Goal: Task Accomplishment & Management: Complete application form

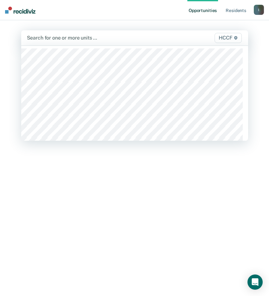
click at [54, 41] on div at bounding box center [102, 37] width 151 height 7
type input "h"
type input "hc1"
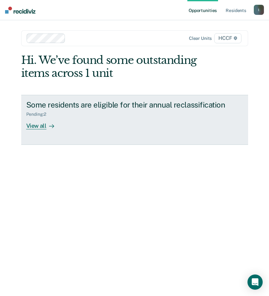
click at [30, 125] on div "View all" at bounding box center [43, 123] width 35 height 12
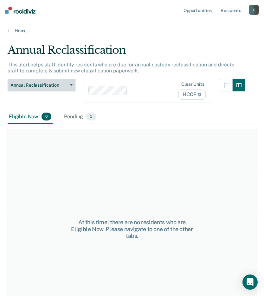
click at [73, 83] on button "Annual Reclassification" at bounding box center [42, 85] width 68 height 13
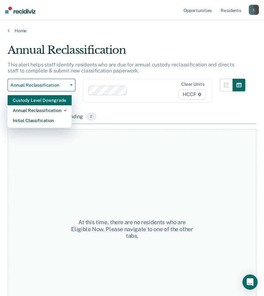
click at [46, 102] on div "Custody Level Downgrade" at bounding box center [40, 100] width 54 height 10
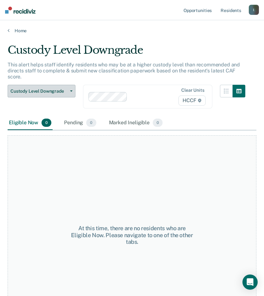
click at [70, 85] on button "Custody Level Downgrade" at bounding box center [42, 91] width 68 height 13
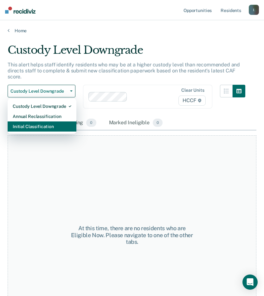
click at [42, 122] on div "Initial Classification" at bounding box center [42, 127] width 59 height 10
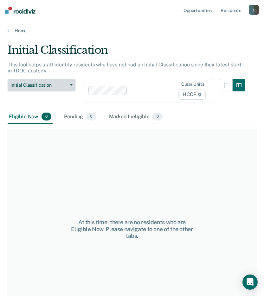
click at [69, 85] on span "button" at bounding box center [69, 85] width 5 height 1
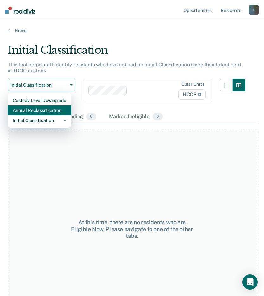
click at [42, 110] on div "Annual Reclassification" at bounding box center [40, 110] width 54 height 10
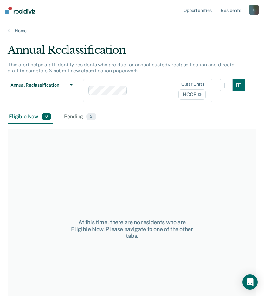
click at [140, 92] on div at bounding box center [150, 90] width 41 height 7
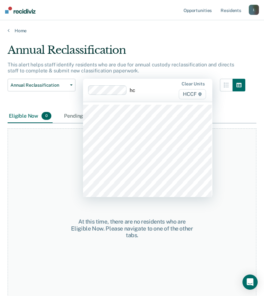
type input "hc2"
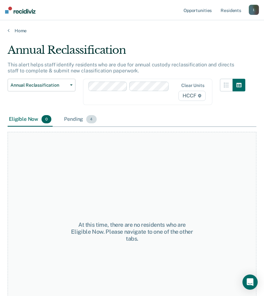
click at [74, 117] on div "Pending 4" at bounding box center [80, 120] width 35 height 14
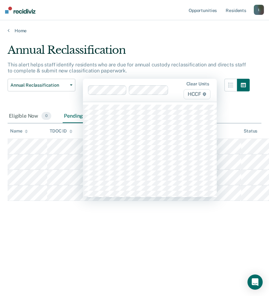
click at [177, 90] on div "Clear units HCCF" at bounding box center [193, 90] width 37 height 18
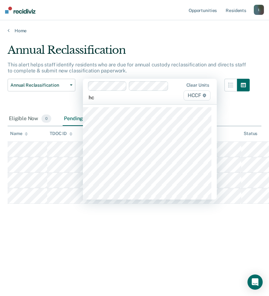
type input "hc3"
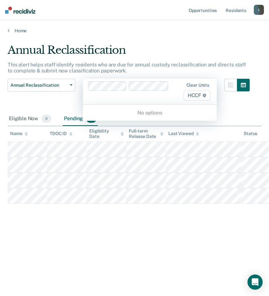
click at [152, 101] on div "Clear units HCCF" at bounding box center [150, 92] width 134 height 26
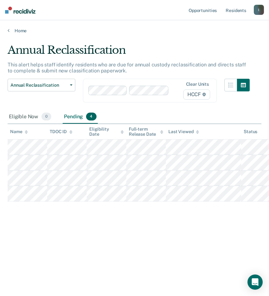
click at [176, 91] on div "Clear units HCCF" at bounding box center [193, 91] width 37 height 18
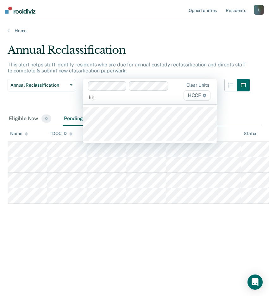
type input "hb1"
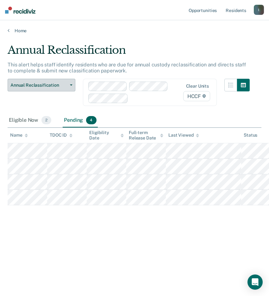
click at [46, 87] on span "Annual Reclassification" at bounding box center [38, 85] width 57 height 5
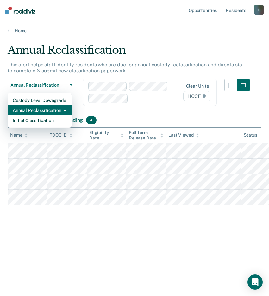
click at [43, 108] on div "Annual Reclassification" at bounding box center [40, 110] width 54 height 10
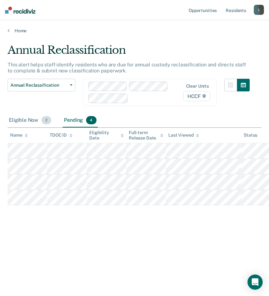
click at [35, 122] on div "Eligible Now 2" at bounding box center [30, 121] width 45 height 14
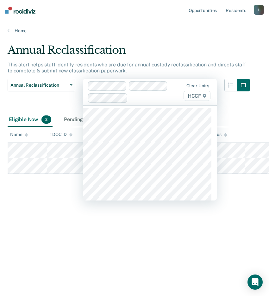
click at [153, 98] on div at bounding box center [152, 97] width 44 height 7
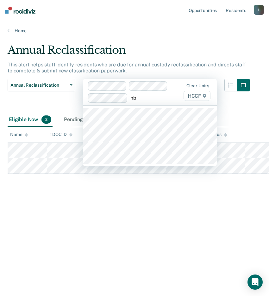
type input "hb2"
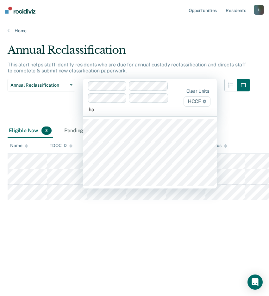
type input "ha1"
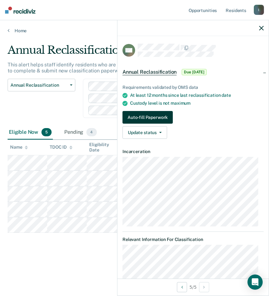
click at [143, 118] on button "Auto-fill Paperwork" at bounding box center [148, 117] width 50 height 13
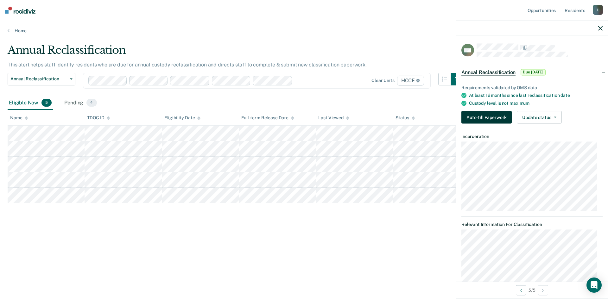
click at [269, 117] on button "Auto-fill Paperwork" at bounding box center [486, 117] width 50 height 13
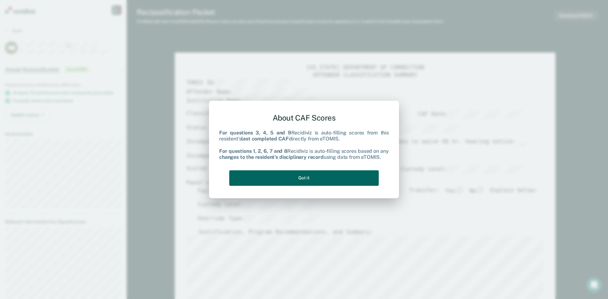
click at [269, 182] on button "Got it" at bounding box center [303, 178] width 149 height 16
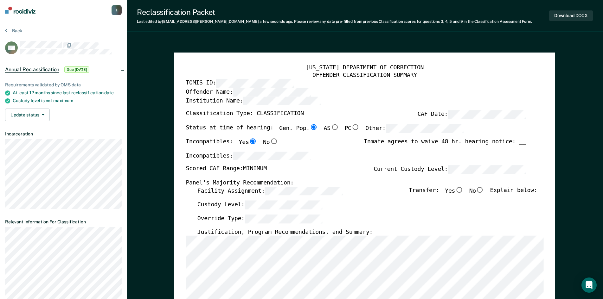
click at [269, 192] on input "No" at bounding box center [480, 190] width 8 height 6
type textarea "x"
radio input "true"
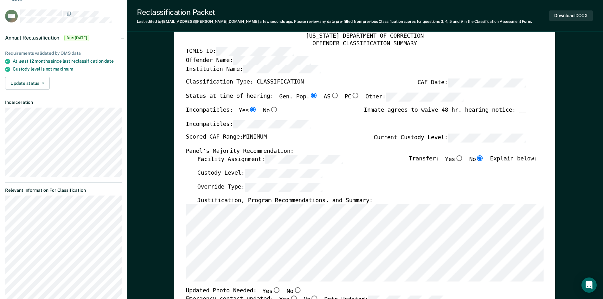
click at [269, 189] on div "Override Type:" at bounding box center [367, 190] width 340 height 14
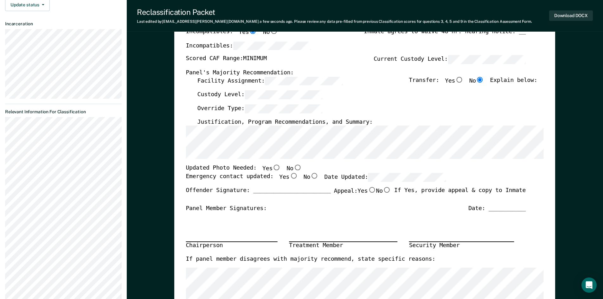
scroll to position [127, 0]
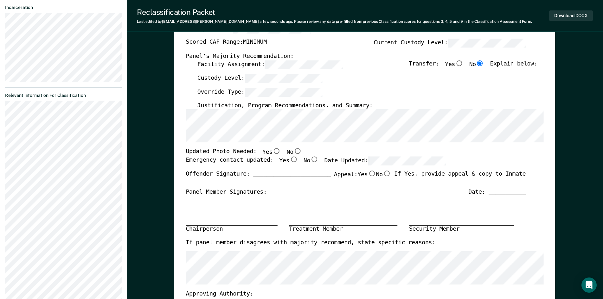
click at [269, 152] on input "No" at bounding box center [297, 152] width 8 height 6
type textarea "x"
radio input "true"
click at [269, 148] on div "TENNESSEE DEPARTMENT OF CORRECTION OFFENDER CLASSIFICATION SUMMARY TOMIS ID: Of…" at bounding box center [365, 163] width 358 height 450
click at [269, 160] on input "No" at bounding box center [314, 160] width 8 height 6
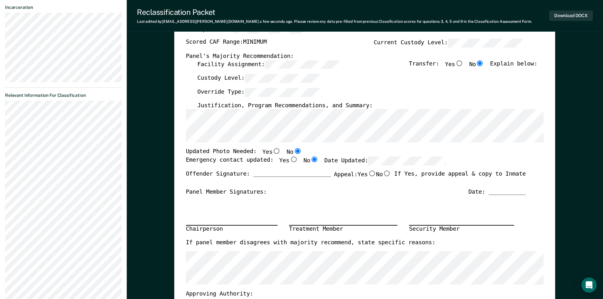
type textarea "x"
radio input "true"
click at [269, 187] on div "Offender Signature: _______________________ Appeal: Yes No If Yes, provide appe…" at bounding box center [356, 180] width 340 height 18
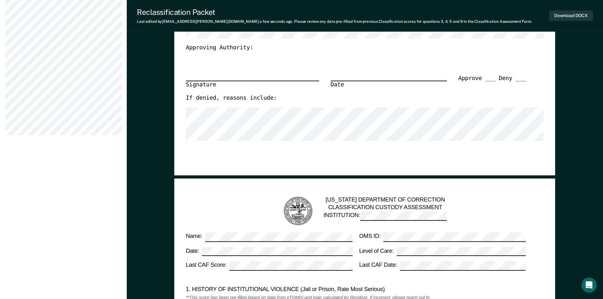
scroll to position [380, 0]
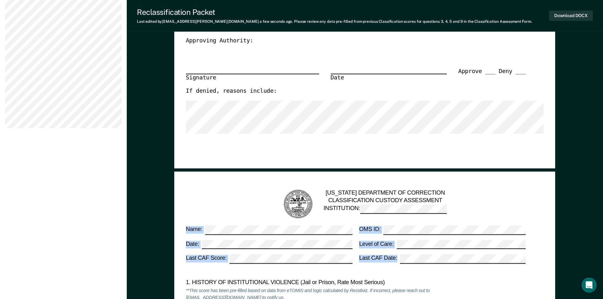
drag, startPoint x: 532, startPoint y: 265, endPoint x: 218, endPoint y: 225, distance: 316.2
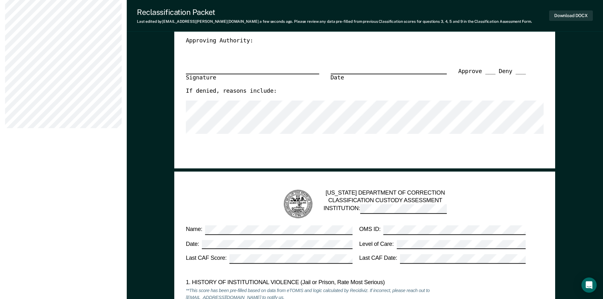
click at [188, 228] on label "Name:" at bounding box center [269, 231] width 167 height 10
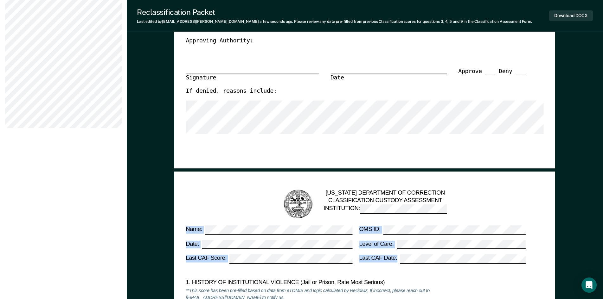
drag, startPoint x: 185, startPoint y: 229, endPoint x: 554, endPoint y: 255, distance: 369.9
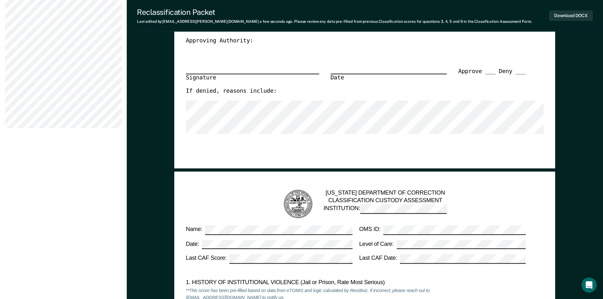
click at [269, 212] on div "TENNESSEE DEPARTMENT OF CORRECTION CLASSIFICATION CUSTODY ASSESSMENT INSTITUTIO…" at bounding box center [365, 204] width 346 height 31
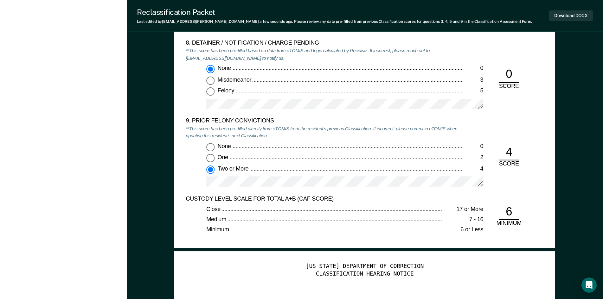
scroll to position [1362, 0]
type textarea "x"
